Goal: Find specific page/section: Find specific page/section

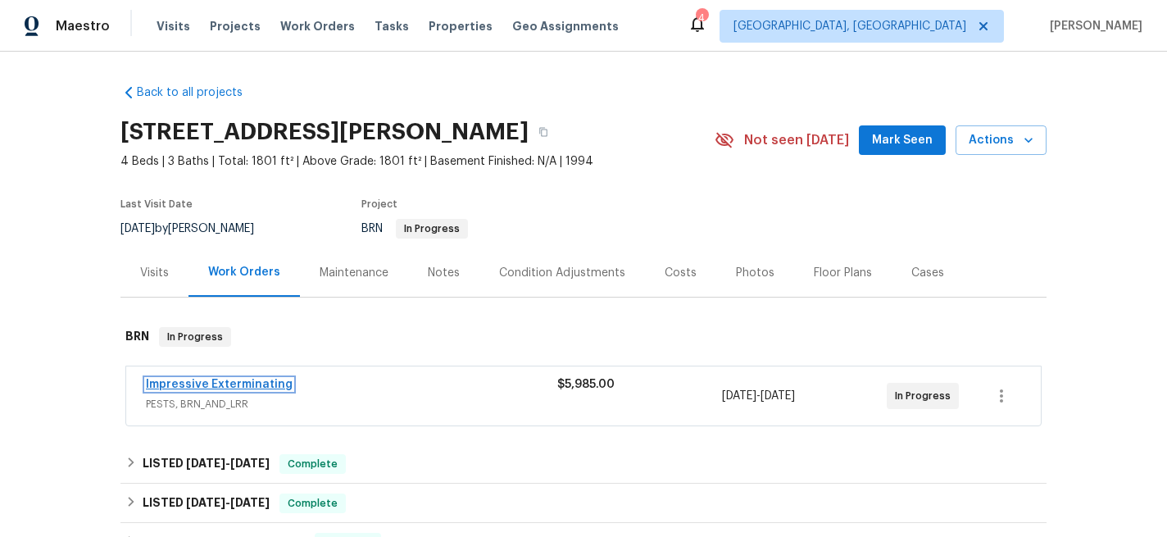
click at [221, 385] on link "Impressive Exterminating" at bounding box center [219, 384] width 147 height 11
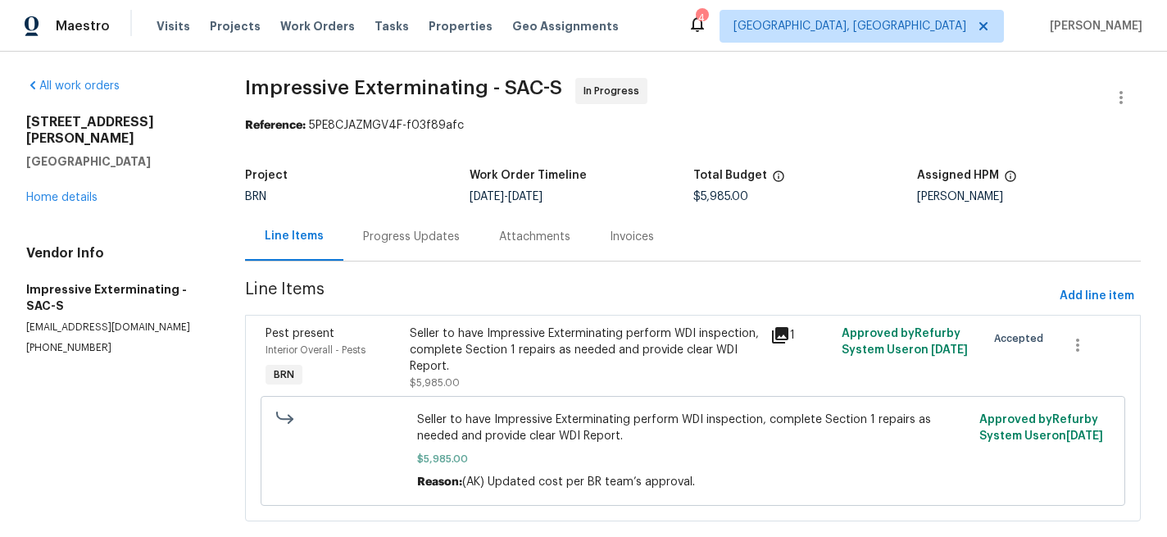
click at [385, 229] on div "Progress Updates" at bounding box center [411, 237] width 97 height 16
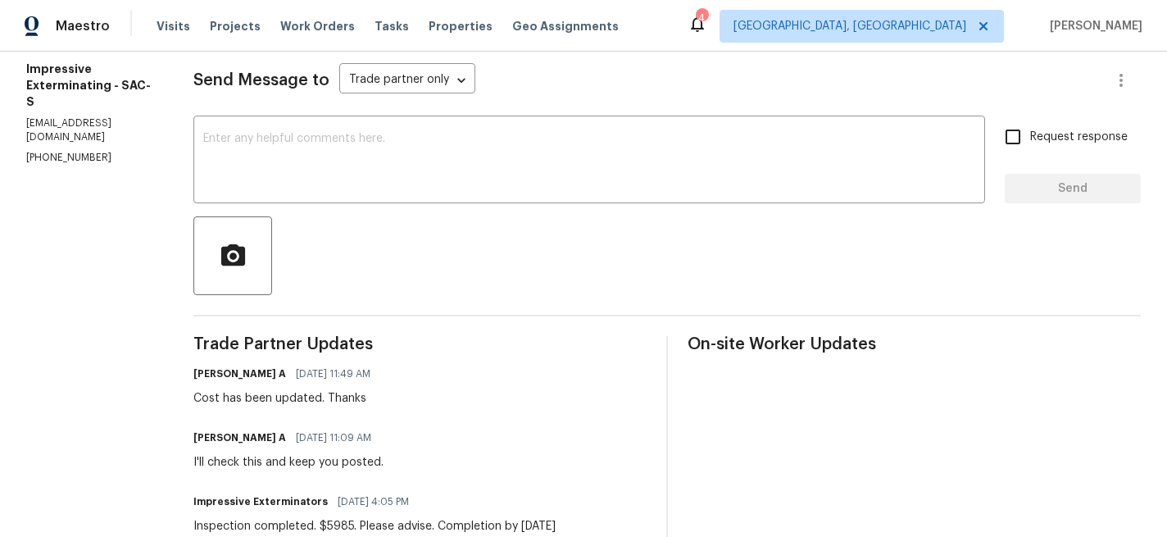
scroll to position [217, 0]
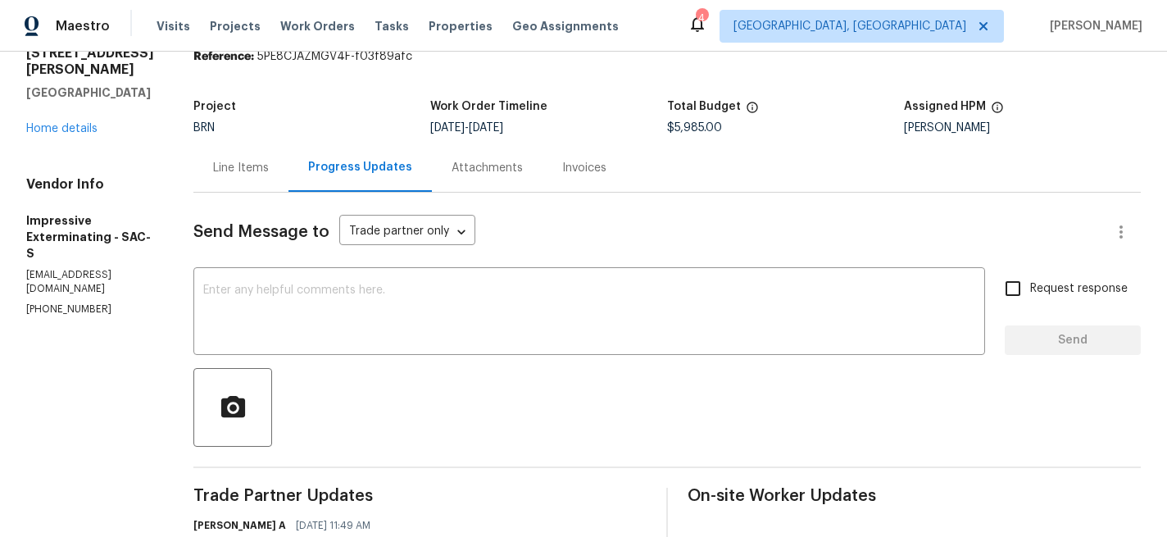
click at [236, 161] on div "Line Items" at bounding box center [241, 168] width 56 height 16
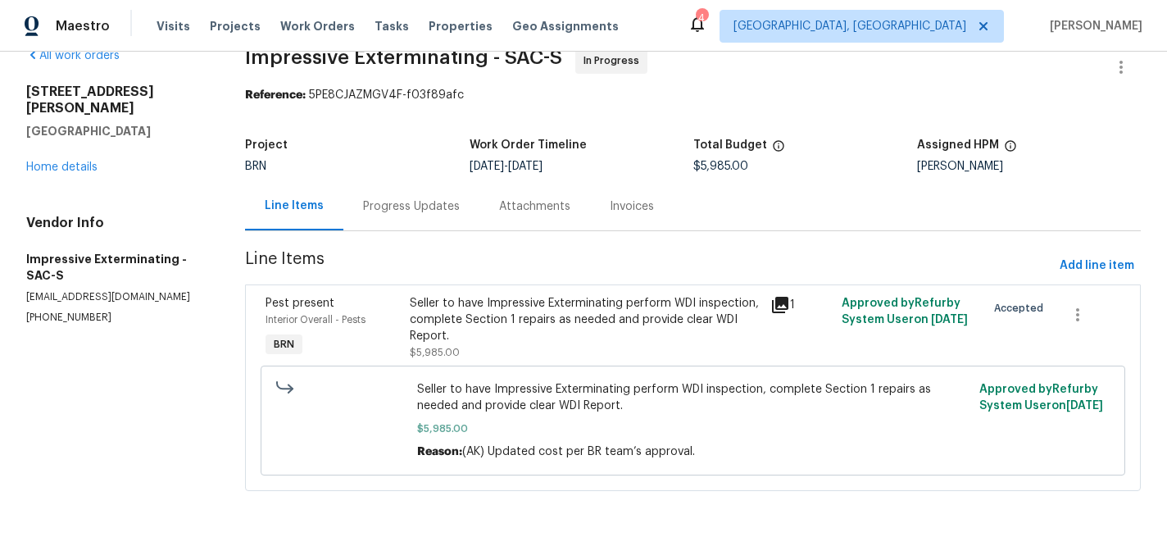
click at [615, 202] on div "Invoices" at bounding box center [632, 206] width 44 height 16
